Goal: Find specific fact: Find contact information

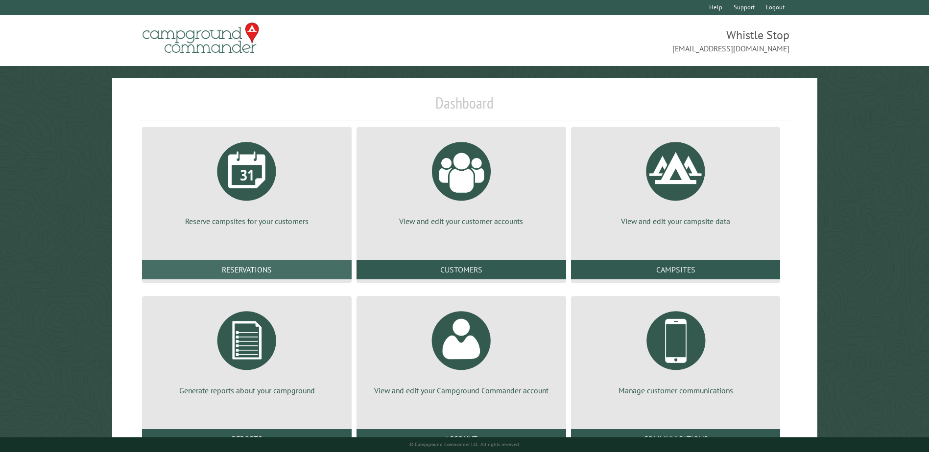
click at [242, 266] on link "Reservations" at bounding box center [247, 270] width 210 height 20
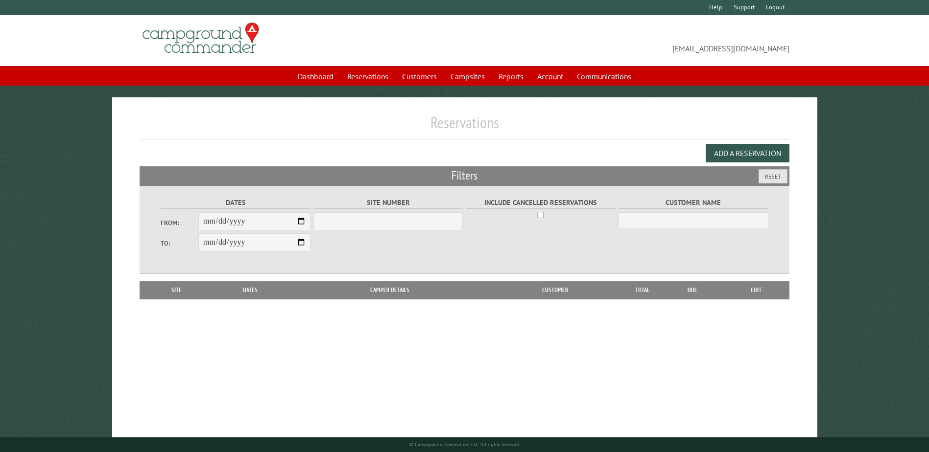
select select "***"
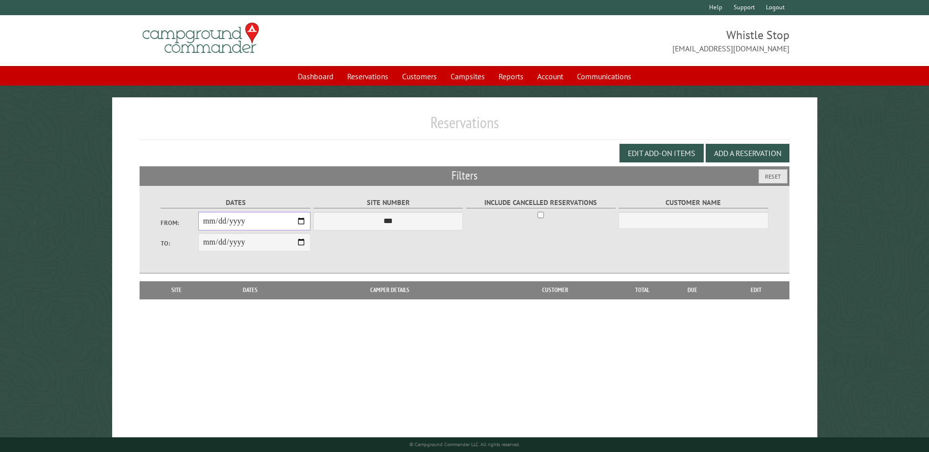
click at [299, 224] on input "From:" at bounding box center [254, 221] width 112 height 19
type input "**********"
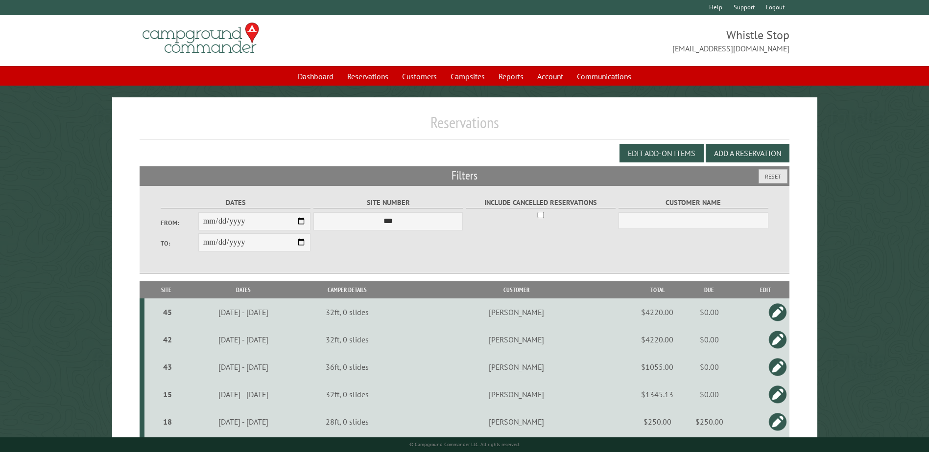
click at [166, 290] on th "Site" at bounding box center [165, 290] width 43 height 17
click at [167, 292] on th "Site" at bounding box center [165, 290] width 43 height 17
click at [552, 290] on th "Customer" at bounding box center [517, 290] width 242 height 17
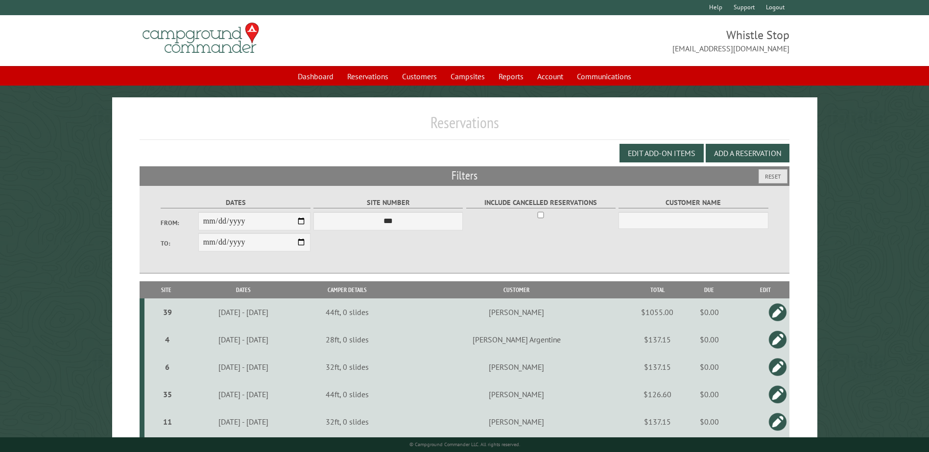
click at [169, 290] on th "Site" at bounding box center [165, 290] width 43 height 17
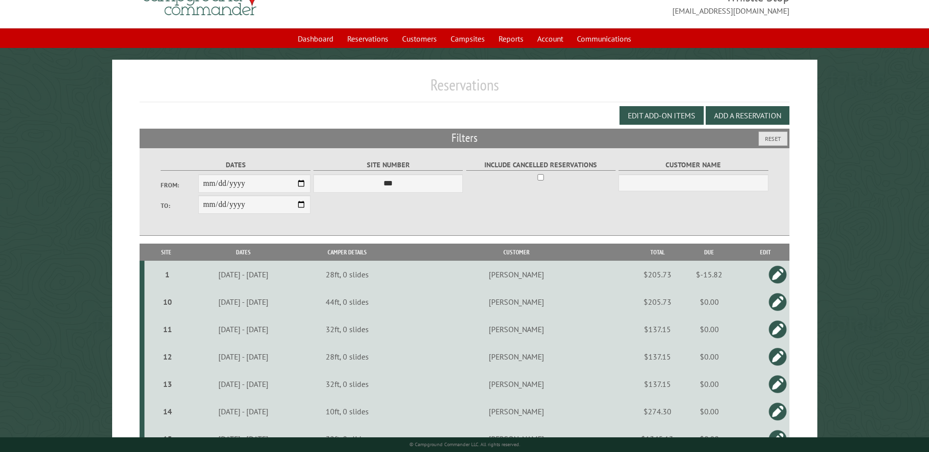
scroll to position [49, 0]
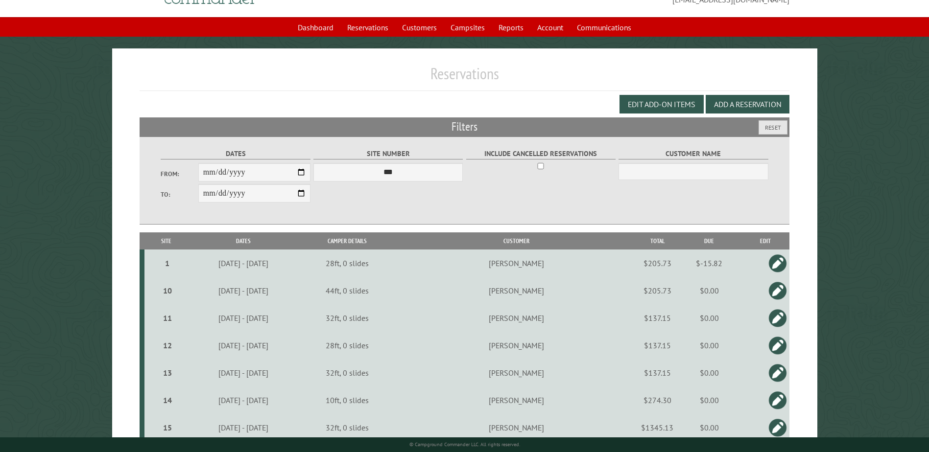
click at [562, 241] on th "Customer" at bounding box center [517, 241] width 242 height 17
drag, startPoint x: 552, startPoint y: 320, endPoint x: 577, endPoint y: 321, distance: 25.0
click at [577, 321] on td "Dawn Burford" at bounding box center [517, 318] width 242 height 27
drag, startPoint x: 577, startPoint y: 321, endPoint x: 568, endPoint y: 320, distance: 9.3
drag, startPoint x: 568, startPoint y: 320, endPoint x: 552, endPoint y: 323, distance: 15.9
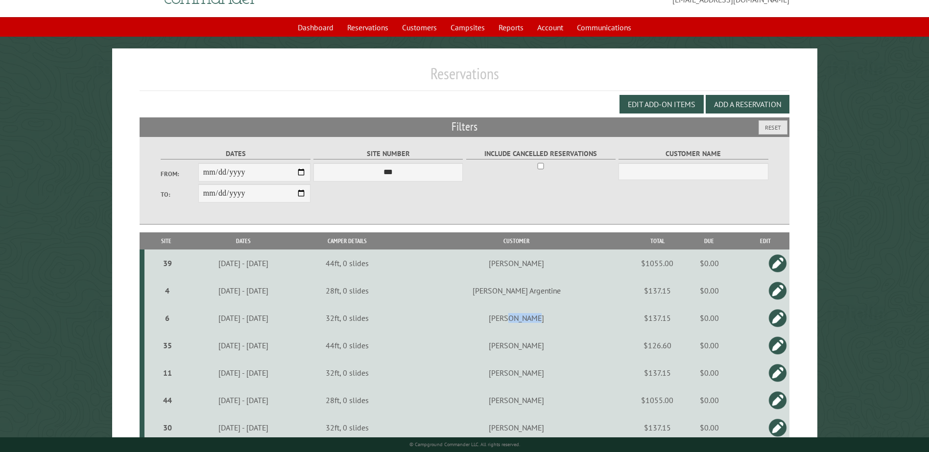
click at [552, 323] on td "Dawn Burford" at bounding box center [517, 318] width 242 height 27
drag, startPoint x: 532, startPoint y: 319, endPoint x: 579, endPoint y: 320, distance: 47.5
click at [579, 320] on td "Dawn Burford" at bounding box center [517, 318] width 242 height 27
drag, startPoint x: 579, startPoint y: 320, endPoint x: 568, endPoint y: 319, distance: 11.3
copy td "Dawn Burford"
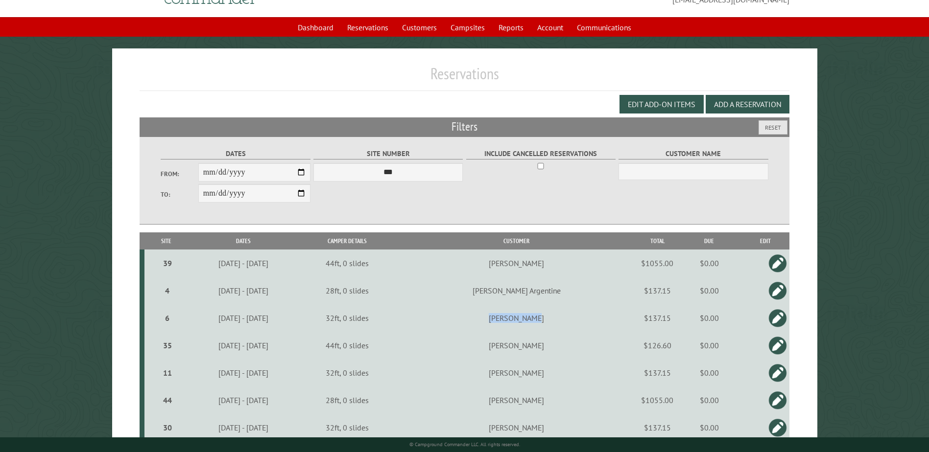
click at [567, 324] on td "Dawn Burford" at bounding box center [517, 318] width 242 height 27
drag, startPoint x: 554, startPoint y: 319, endPoint x: 580, endPoint y: 322, distance: 26.1
click at [580, 322] on td "Dawn Burford" at bounding box center [517, 318] width 242 height 27
drag, startPoint x: 580, startPoint y: 322, endPoint x: 570, endPoint y: 321, distance: 9.8
copy td "Burford"
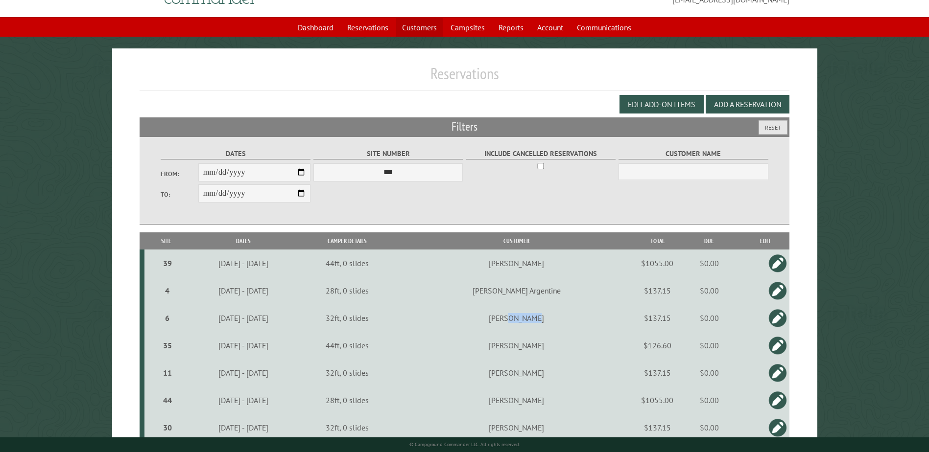
click at [415, 25] on link "Customers" at bounding box center [419, 27] width 47 height 19
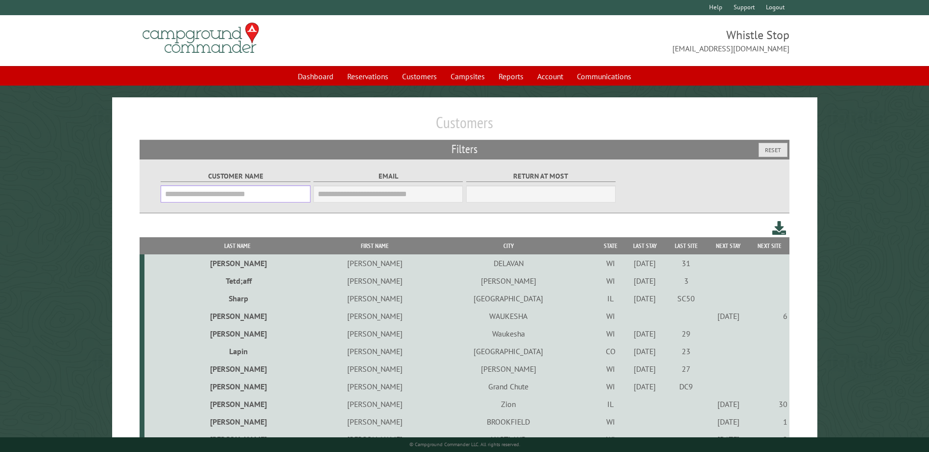
click at [253, 194] on input "Customer Name" at bounding box center [235, 194] width 149 height 17
paste input "*******"
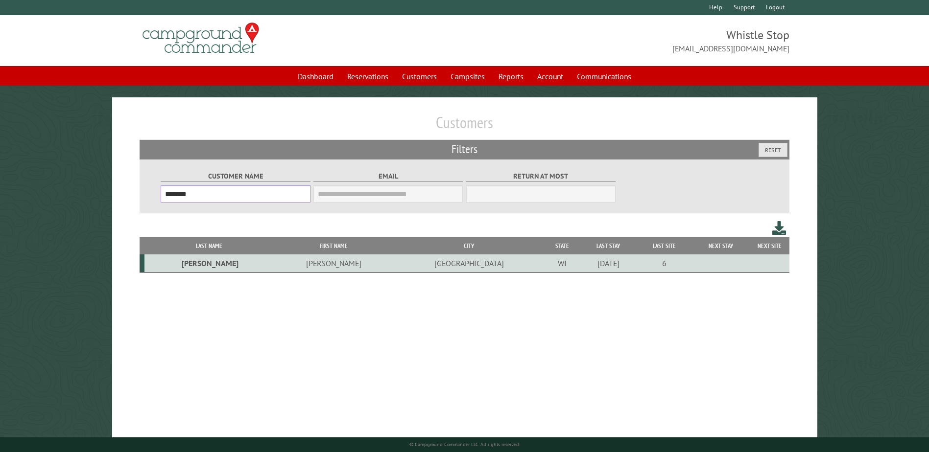
type input "*******"
click at [394, 266] on td "Pleasant Prairie" at bounding box center [469, 264] width 150 height 18
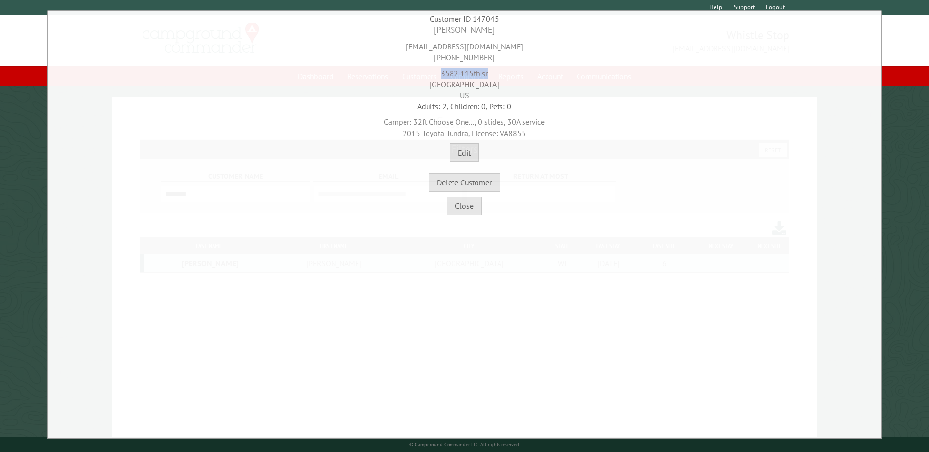
drag, startPoint x: 442, startPoint y: 71, endPoint x: 490, endPoint y: 72, distance: 48.0
click at [490, 72] on div "3582 115th sr Pleasant Prairie, WI 53158 US" at bounding box center [464, 82] width 829 height 38
drag, startPoint x: 490, startPoint y: 72, endPoint x: 479, endPoint y: 72, distance: 10.3
copy div "3582 115th sr"
drag, startPoint x: 419, startPoint y: 84, endPoint x: 513, endPoint y: 84, distance: 94.0
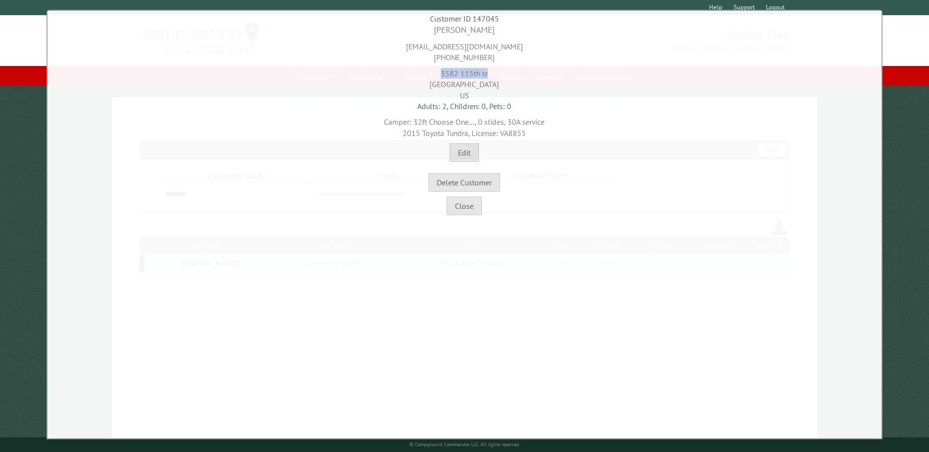
click at [513, 84] on div "3582 115th sr Pleasant Prairie, WI 53158 US" at bounding box center [464, 82] width 829 height 38
drag, startPoint x: 513, startPoint y: 84, endPoint x: 506, endPoint y: 84, distance: 6.9
copy div "Pleasant Prairie, WI 53158"
